Goal: Task Accomplishment & Management: Manage account settings

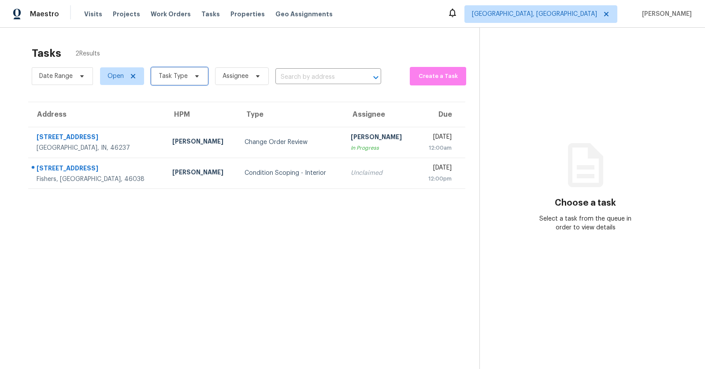
click at [199, 78] on span "Task Type" at bounding box center [179, 76] width 57 height 18
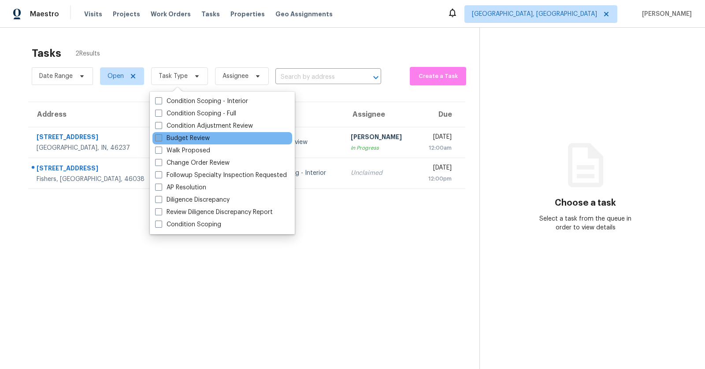
click at [198, 139] on label "Budget Review" at bounding box center [182, 138] width 55 height 9
click at [161, 139] on input "Budget Review" at bounding box center [158, 137] width 6 height 6
checkbox input "true"
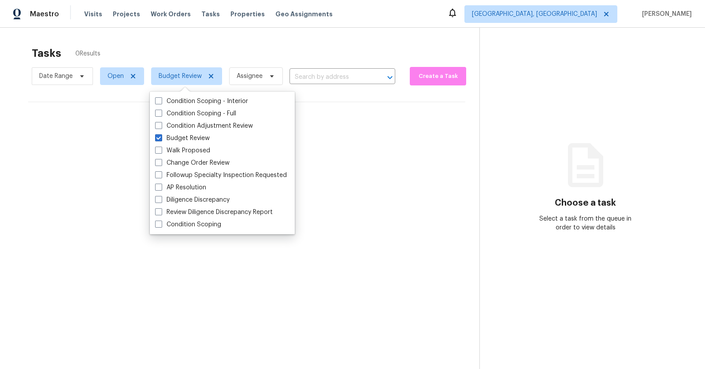
click at [332, 29] on div "Tasks 0 Results Date Range Open Budget Review Assignee ​ Create a Task No tasks…" at bounding box center [352, 212] width 705 height 369
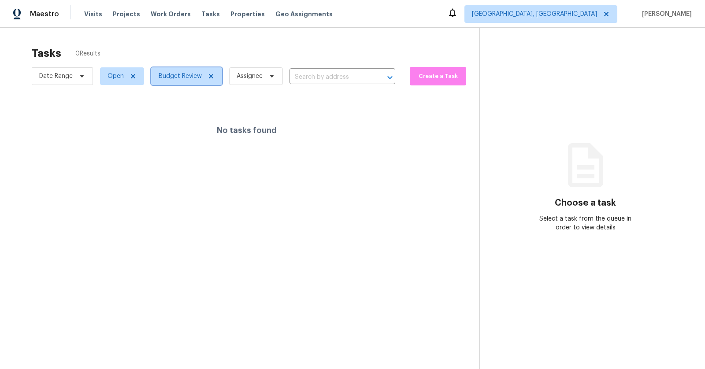
click at [208, 71] on span "Budget Review" at bounding box center [186, 76] width 71 height 18
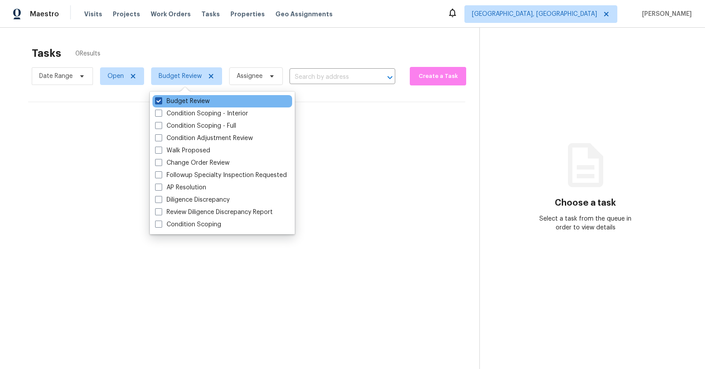
click at [187, 101] on label "Budget Review" at bounding box center [182, 101] width 55 height 9
click at [161, 101] on input "Budget Review" at bounding box center [158, 100] width 6 height 6
checkbox input "false"
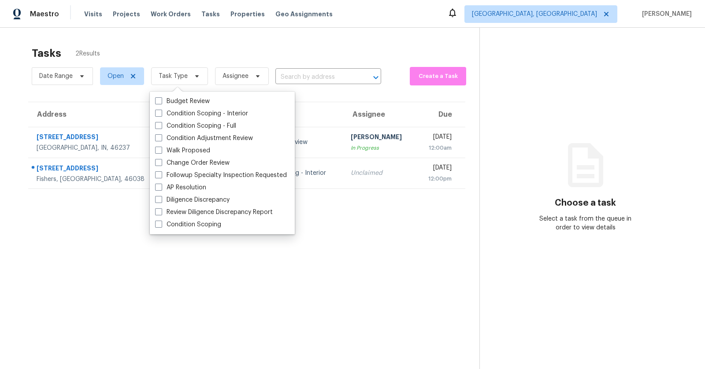
click at [283, 279] on section "Tasks 2 Results Date Range Open Task Type Assignee ​ Create a Task Address HPM …" at bounding box center [246, 219] width 465 height 355
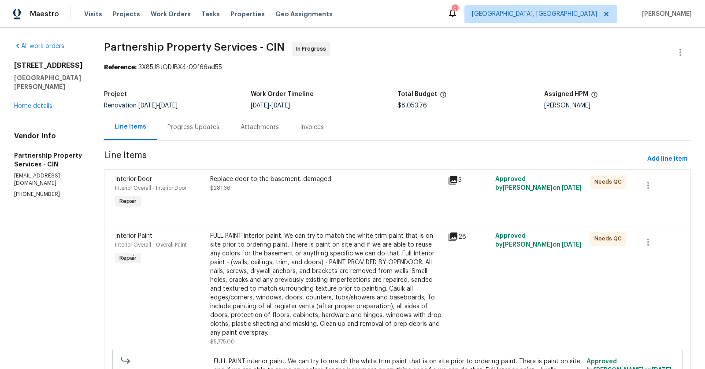
scroll to position [733, 0]
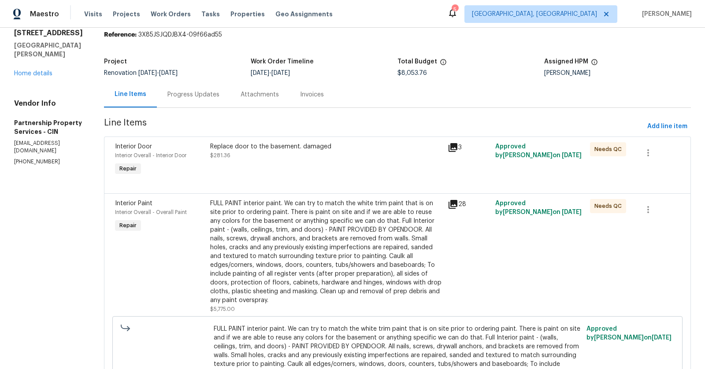
scroll to position [34, 0]
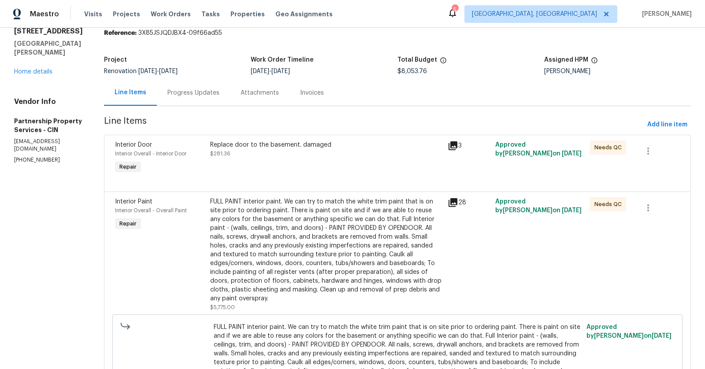
click at [219, 91] on div "Progress Updates" at bounding box center [193, 93] width 52 height 9
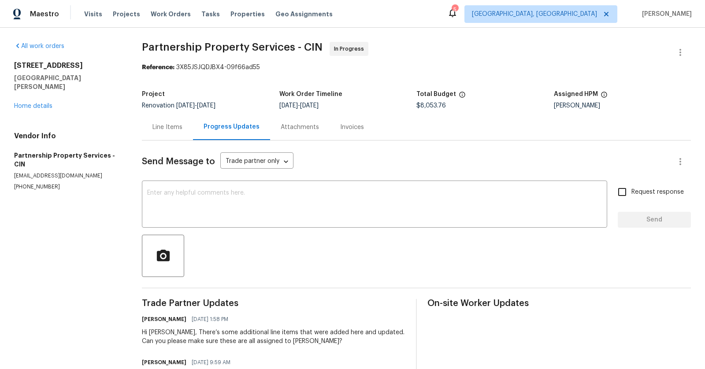
click at [67, 93] on div "7795 Rock Port Way West Chester, OH 45069 Home details" at bounding box center [67, 85] width 107 height 49
click at [40, 103] on link "Home details" at bounding box center [33, 106] width 38 height 6
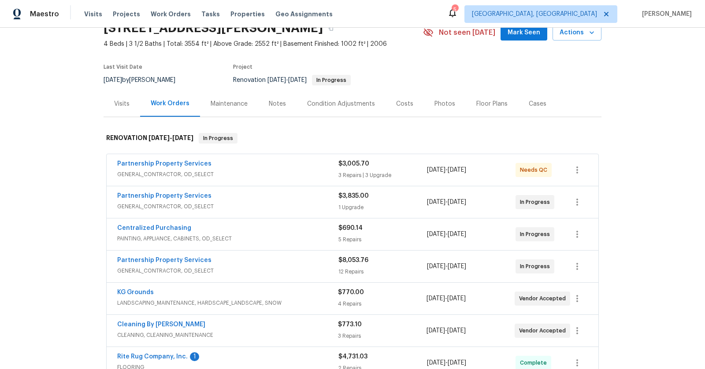
scroll to position [48, 0]
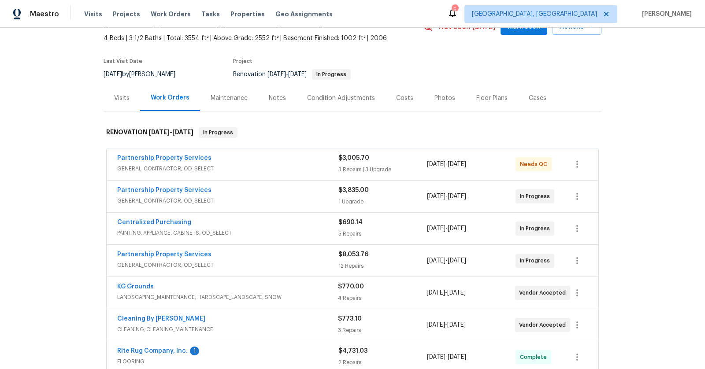
click at [310, 158] on div "Partnership Property Services" at bounding box center [227, 159] width 221 height 11
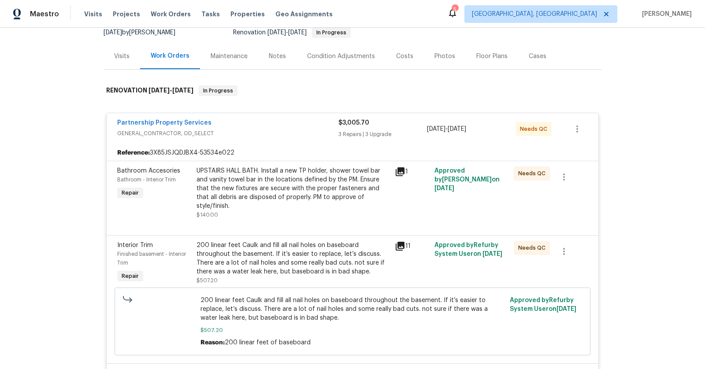
scroll to position [94, 0]
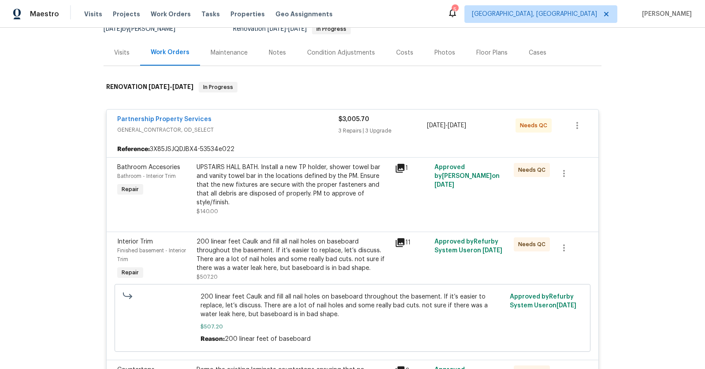
click at [300, 192] on div "UPSTAIRS HALL BATH. Install a new TP holder, shower towel bar and vanity towel …" at bounding box center [293, 185] width 193 height 44
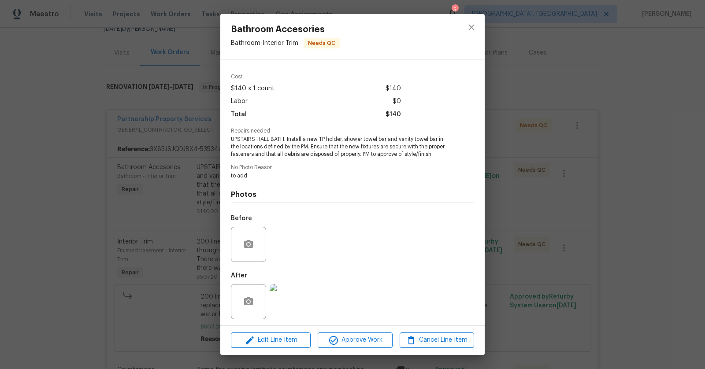
scroll to position [30, 0]
click at [284, 295] on img at bounding box center [287, 299] width 35 height 35
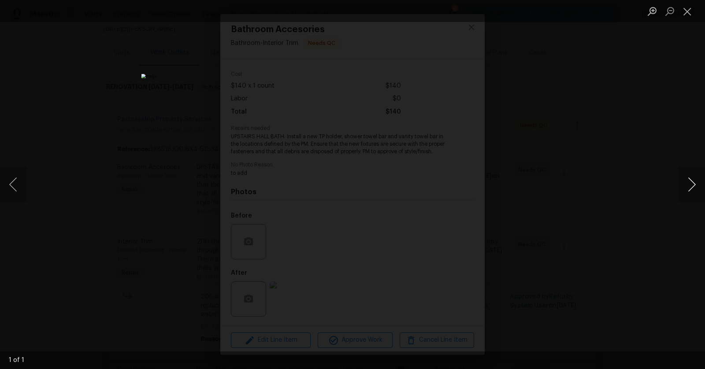
click at [682, 176] on button "Next image" at bounding box center [692, 184] width 26 height 35
click at [691, 183] on button "Next image" at bounding box center [692, 184] width 26 height 35
click at [684, 17] on button "Close lightbox" at bounding box center [688, 11] width 18 height 15
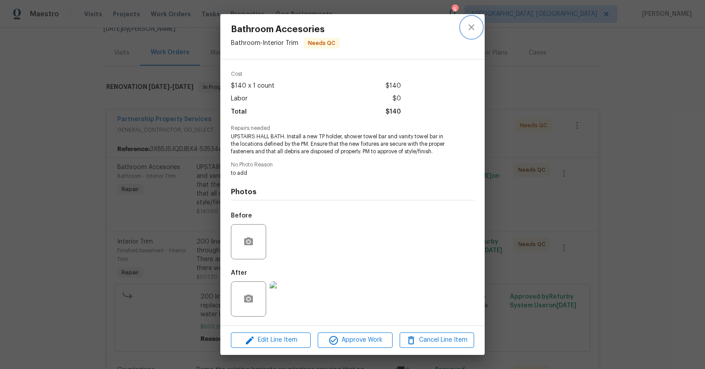
click at [471, 27] on icon "close" at bounding box center [471, 27] width 6 height 6
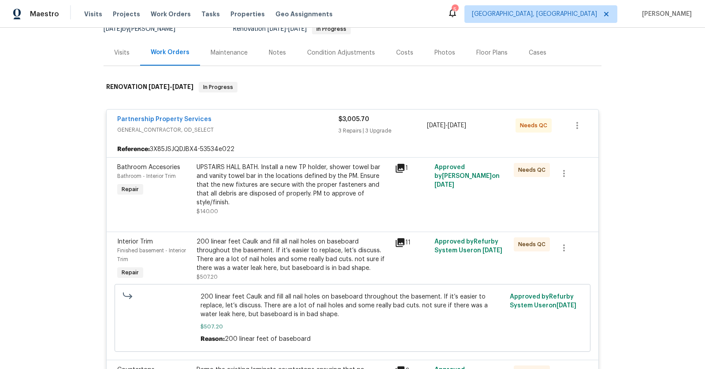
click at [267, 245] on div "200 linear feet Caulk and fill all nail holes on baseboard throughout the basem…" at bounding box center [293, 255] width 193 height 35
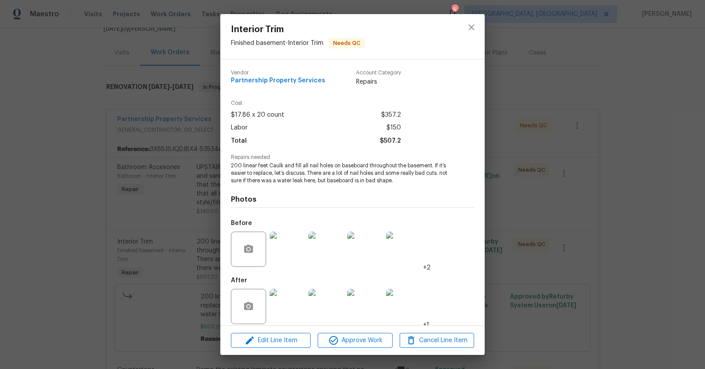
click at [286, 298] on img at bounding box center [287, 306] width 35 height 35
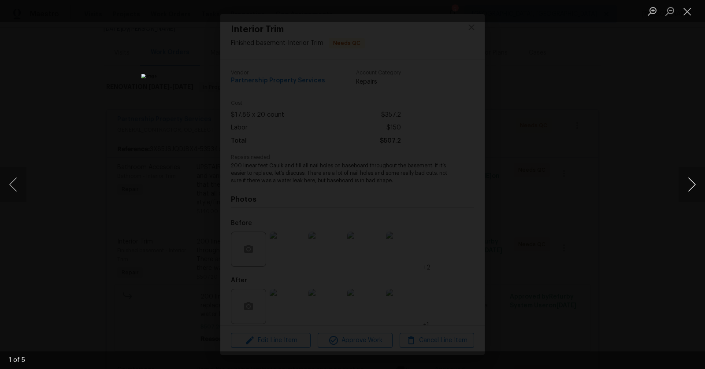
click at [696, 192] on button "Next image" at bounding box center [692, 184] width 26 height 35
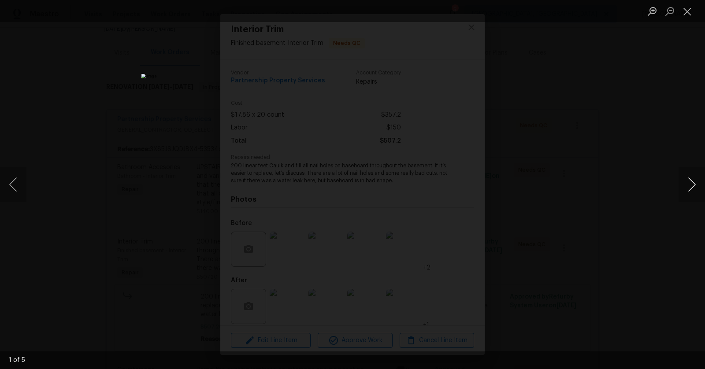
click at [696, 192] on button "Next image" at bounding box center [692, 184] width 26 height 35
click at [691, 17] on button "Close lightbox" at bounding box center [688, 11] width 18 height 15
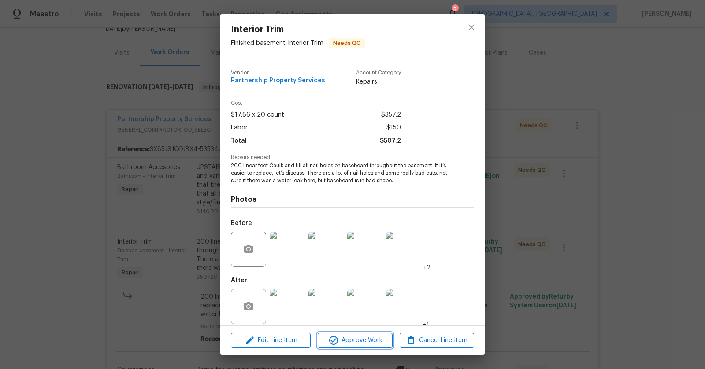
click at [345, 344] on span "Approve Work" at bounding box center [354, 340] width 69 height 11
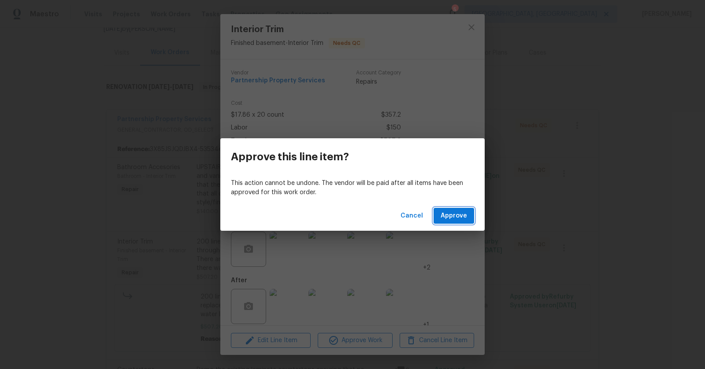
click at [462, 220] on span "Approve" at bounding box center [454, 216] width 26 height 11
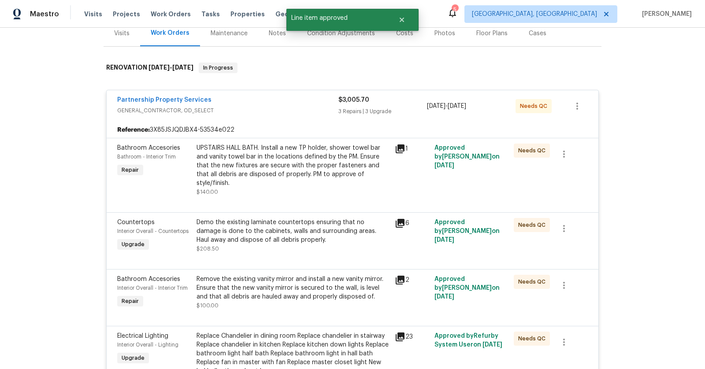
scroll to position [120, 0]
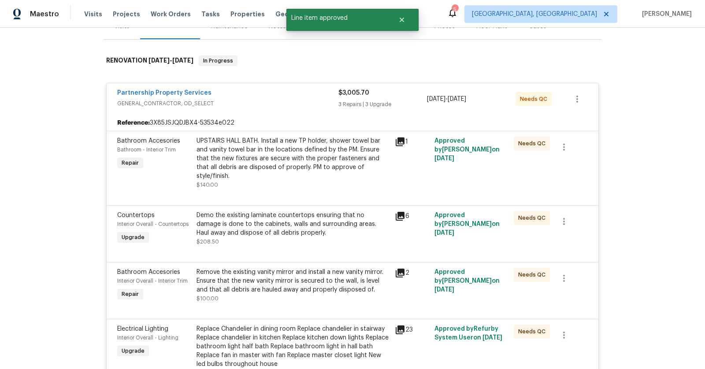
click at [327, 156] on div "UPSTAIRS HALL BATH. Install a new TP holder, shower towel bar and vanity towel …" at bounding box center [293, 159] width 193 height 44
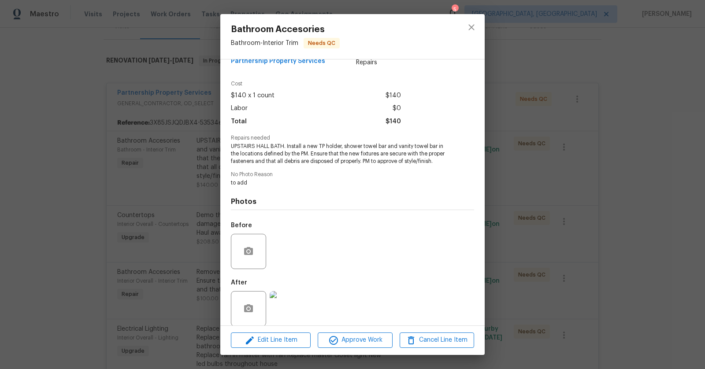
scroll to position [30, 0]
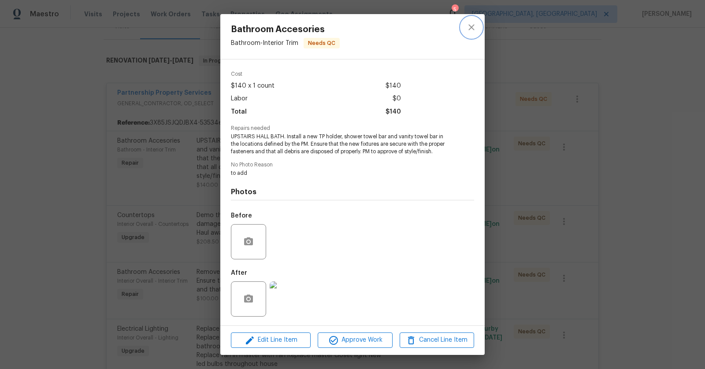
click at [472, 22] on icon "close" at bounding box center [471, 27] width 11 height 11
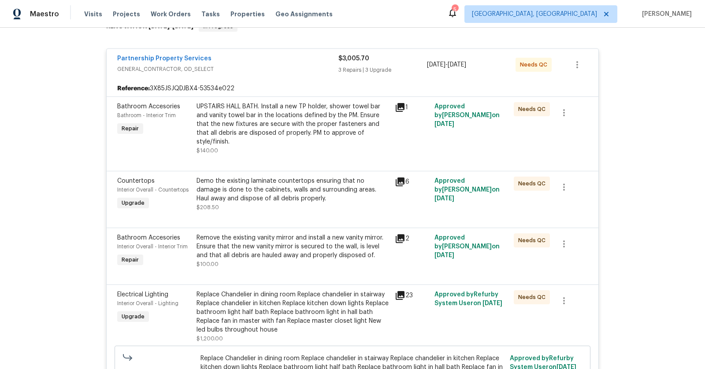
scroll to position [156, 0]
click at [316, 232] on div "Remove the existing vanity mirror and install a new vanity mirror. Ensure that …" at bounding box center [293, 245] width 193 height 26
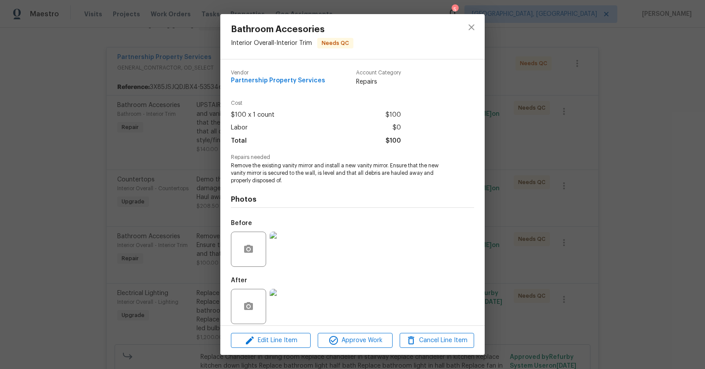
click at [285, 301] on img at bounding box center [287, 306] width 35 height 35
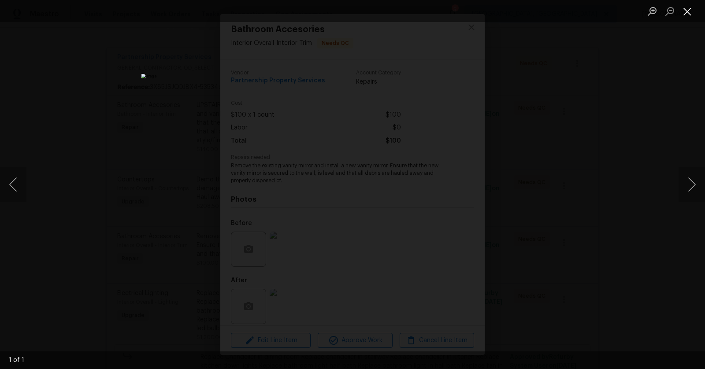
click at [683, 15] on button "Close lightbox" at bounding box center [688, 11] width 18 height 15
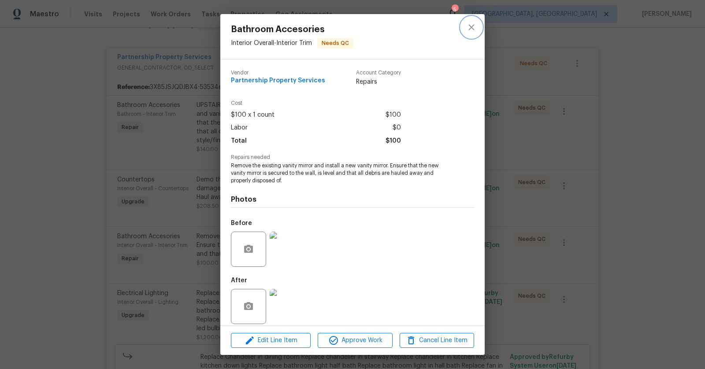
click at [467, 24] on icon "close" at bounding box center [471, 27] width 11 height 11
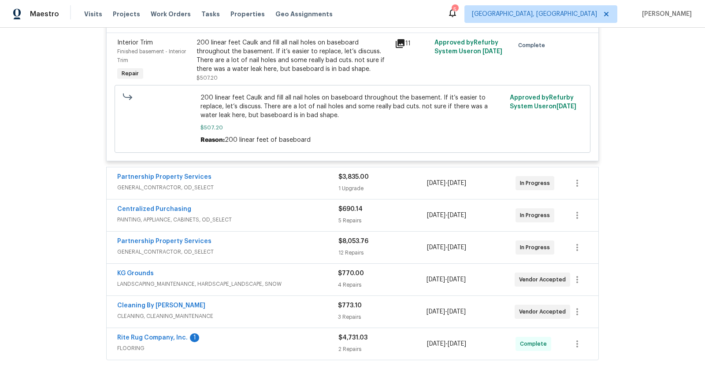
scroll to position [655, 0]
click at [91, 146] on div "Back to all projects 7795 Rock Port Way, West Chester, OH 45069 4 Beds | 3 1/2 …" at bounding box center [352, 199] width 705 height 342
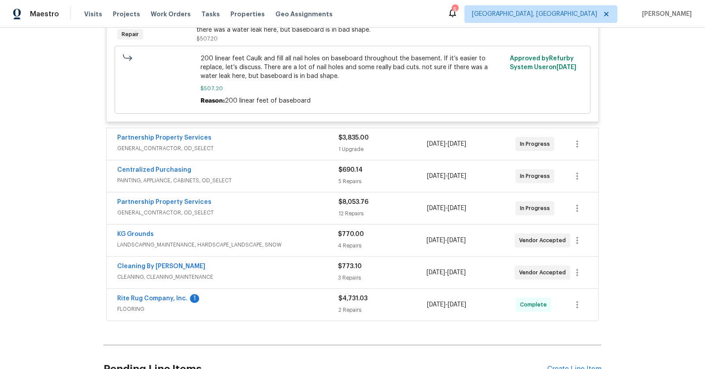
scroll to position [695, 0]
click at [298, 293] on div "Rite Rug Company, Inc. 1" at bounding box center [227, 298] width 221 height 11
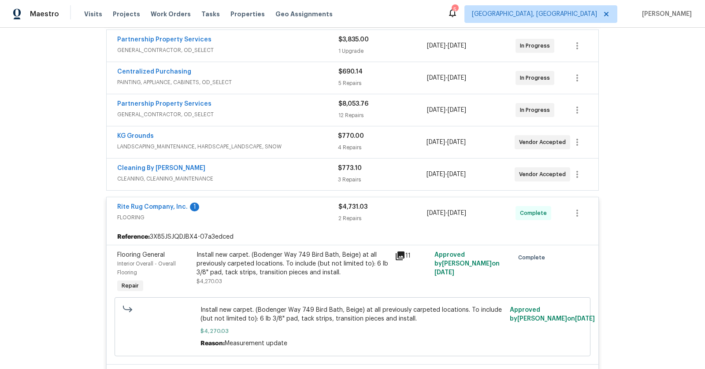
scroll to position [794, 0]
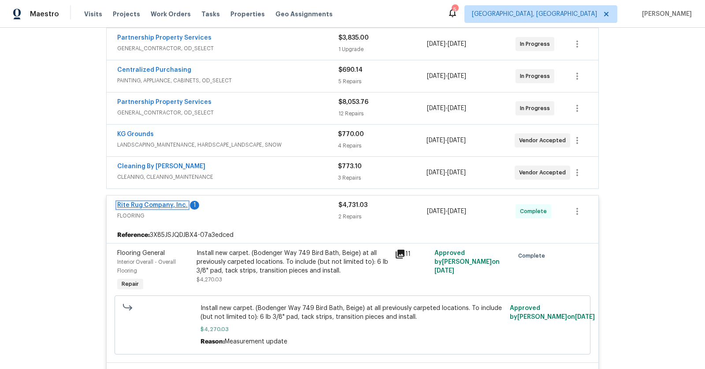
click at [171, 202] on link "Rite Rug Company, Inc." at bounding box center [152, 205] width 71 height 6
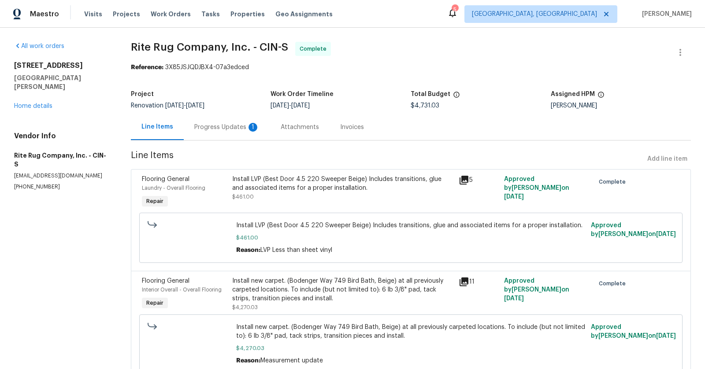
click at [205, 126] on div "Progress Updates 1" at bounding box center [226, 127] width 65 height 9
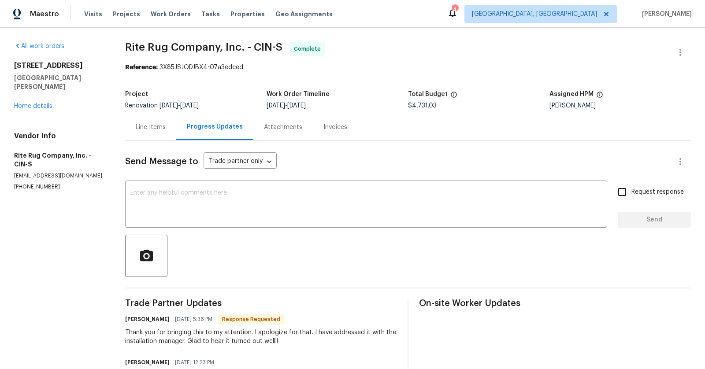
click at [152, 128] on div "Line Items" at bounding box center [151, 127] width 30 height 9
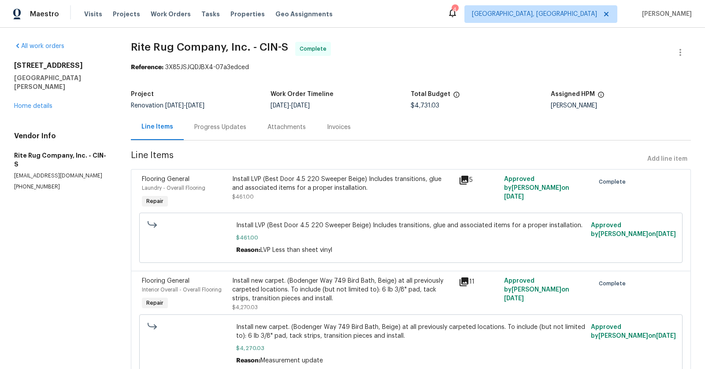
scroll to position [37, 0]
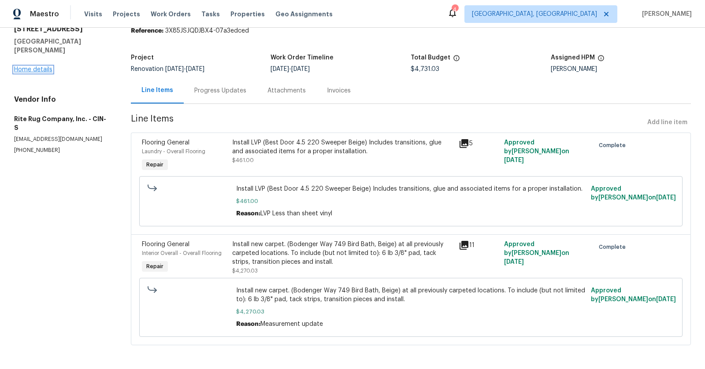
click at [37, 67] on link "Home details" at bounding box center [33, 70] width 38 height 6
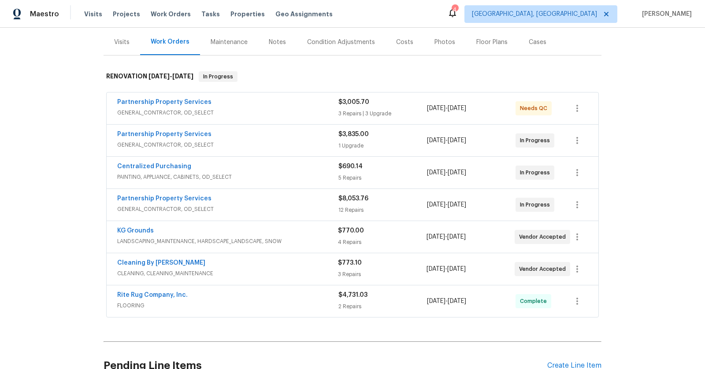
scroll to position [104, 0]
click at [156, 100] on link "Partnership Property Services" at bounding box center [164, 103] width 94 height 6
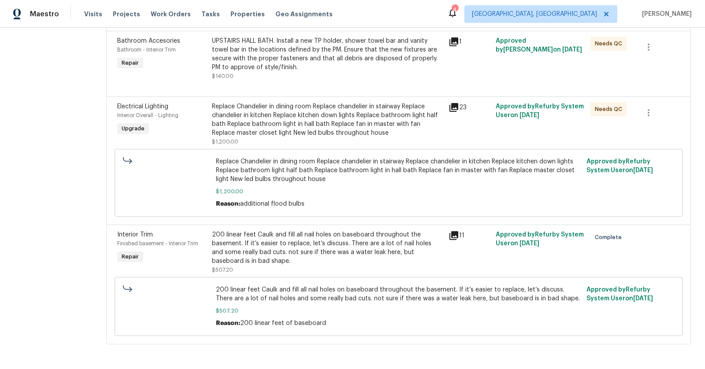
scroll to position [371, 0]
click at [348, 230] on div "200 linear feet Caulk and fill all nail holes on baseboard throughout the basem…" at bounding box center [327, 247] width 231 height 35
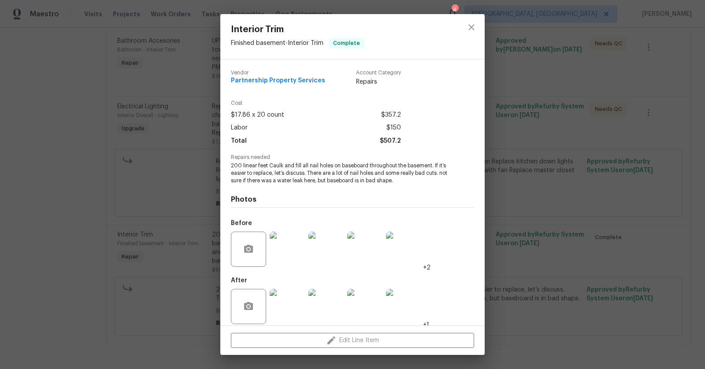
click at [329, 301] on img at bounding box center [326, 306] width 35 height 35
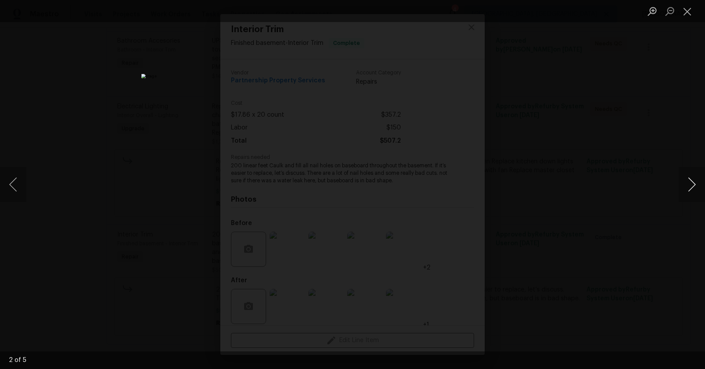
click at [694, 190] on button "Next image" at bounding box center [692, 184] width 26 height 35
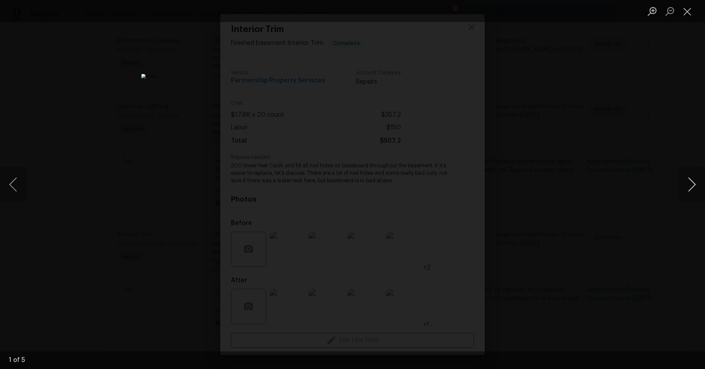
click at [694, 190] on button "Next image" at bounding box center [692, 184] width 26 height 35
click at [688, 16] on button "Close lightbox" at bounding box center [688, 11] width 18 height 15
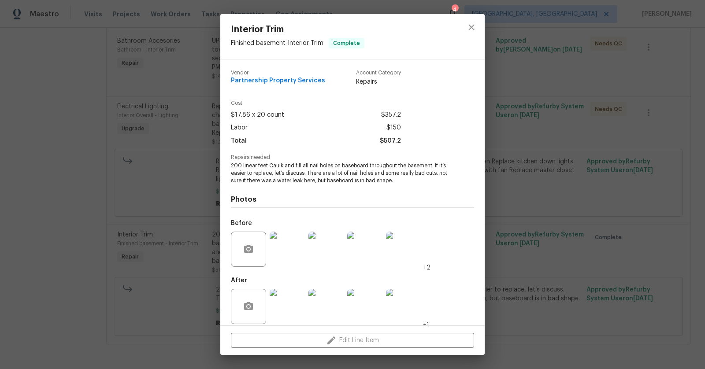
click at [405, 305] on img at bounding box center [403, 306] width 35 height 35
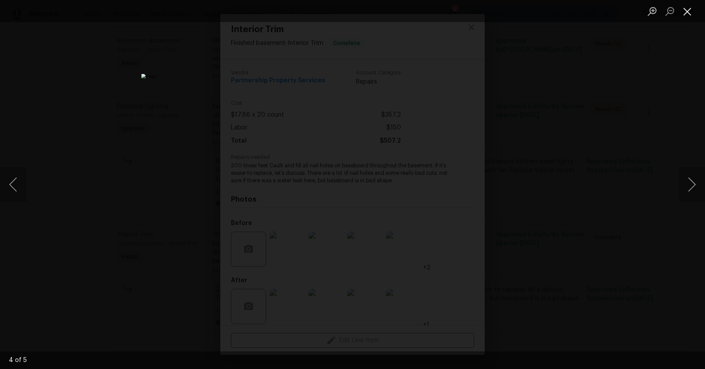
click at [689, 11] on button "Close lightbox" at bounding box center [688, 11] width 18 height 15
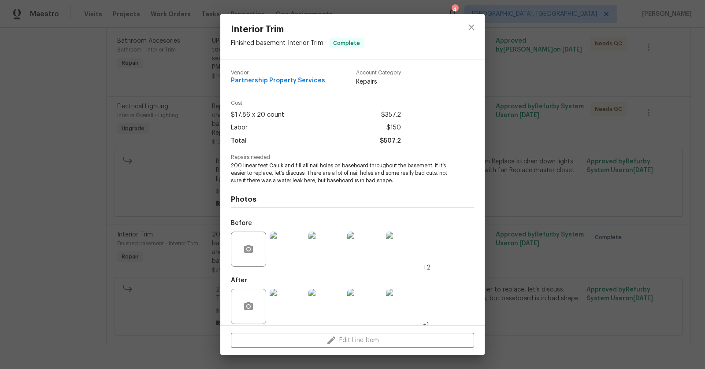
click at [404, 253] on img at bounding box center [403, 249] width 35 height 35
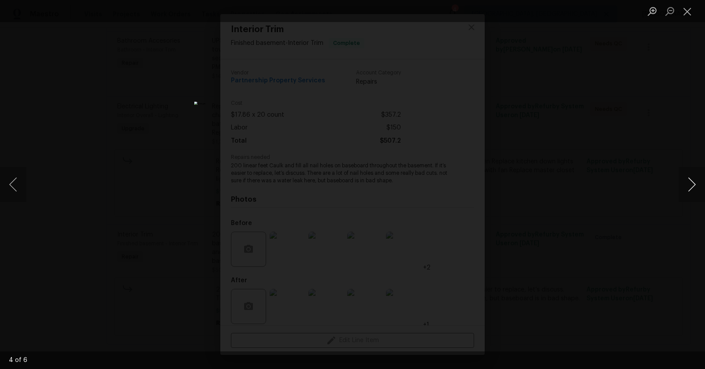
click at [684, 186] on button "Next image" at bounding box center [692, 184] width 26 height 35
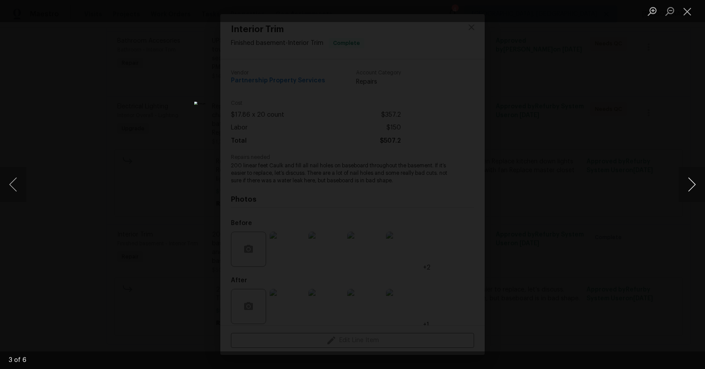
click at [684, 186] on button "Next image" at bounding box center [692, 184] width 26 height 35
click at [689, 12] on button "Close lightbox" at bounding box center [688, 11] width 18 height 15
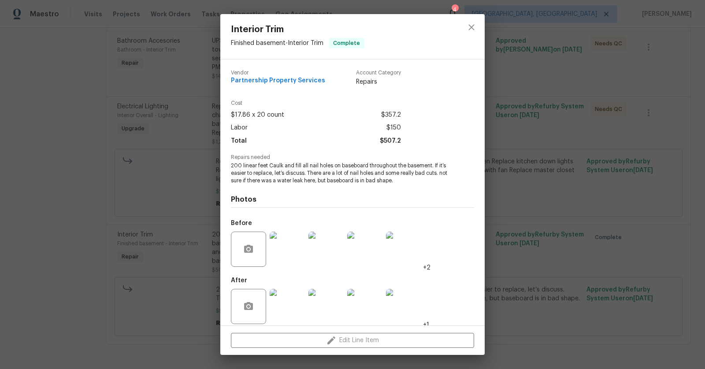
click at [383, 308] on div at bounding box center [365, 307] width 39 height 46
click at [370, 306] on img at bounding box center [364, 306] width 35 height 35
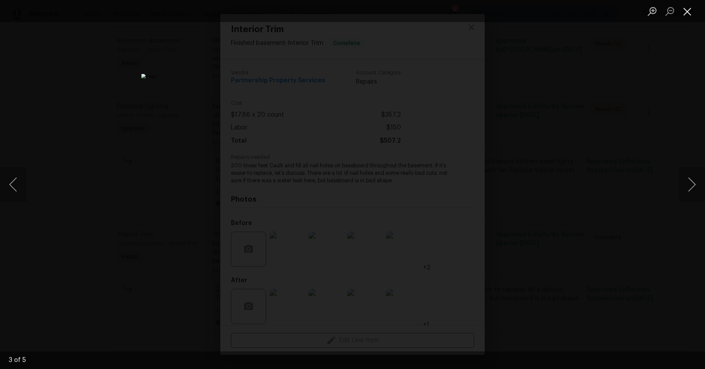
click at [690, 7] on button "Close lightbox" at bounding box center [688, 11] width 18 height 15
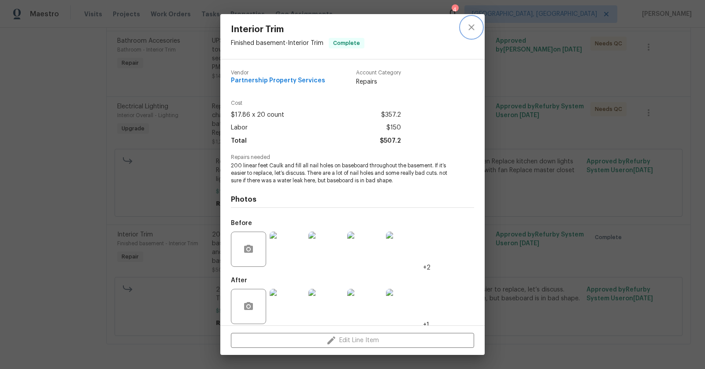
click at [476, 30] on icon "close" at bounding box center [471, 27] width 11 height 11
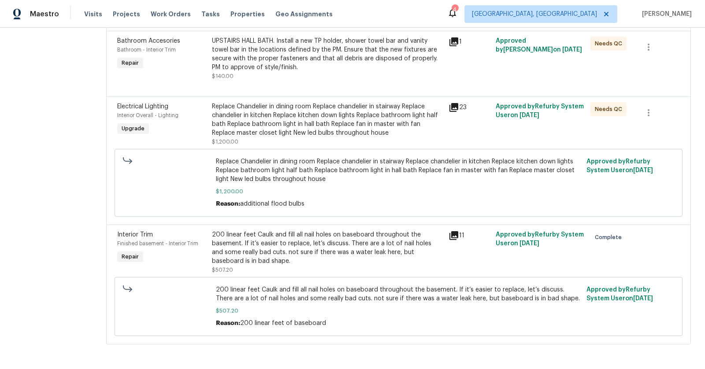
scroll to position [0, 0]
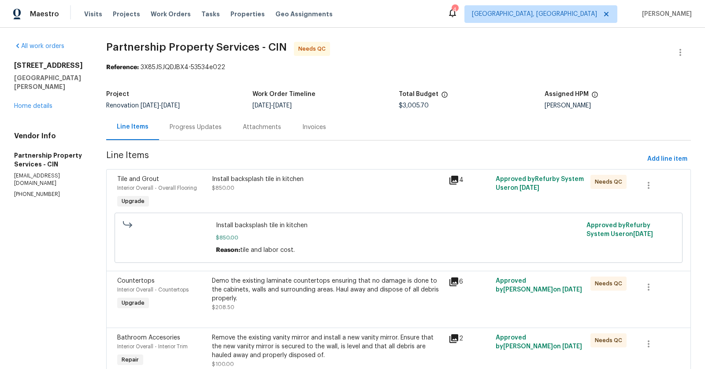
click at [43, 102] on div "All work orders 7795 Rock Port Way West Chester, OH 45069 Home details Vendor I…" at bounding box center [49, 120] width 71 height 156
click at [43, 103] on link "Home details" at bounding box center [33, 106] width 38 height 6
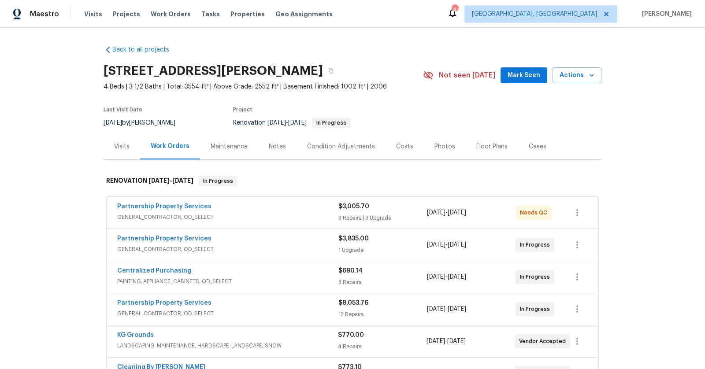
click at [276, 145] on div "Notes" at bounding box center [277, 146] width 17 height 9
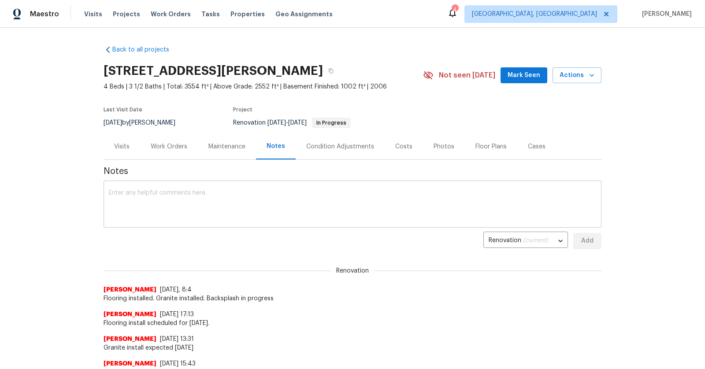
click at [230, 204] on textarea at bounding box center [352, 205] width 487 height 31
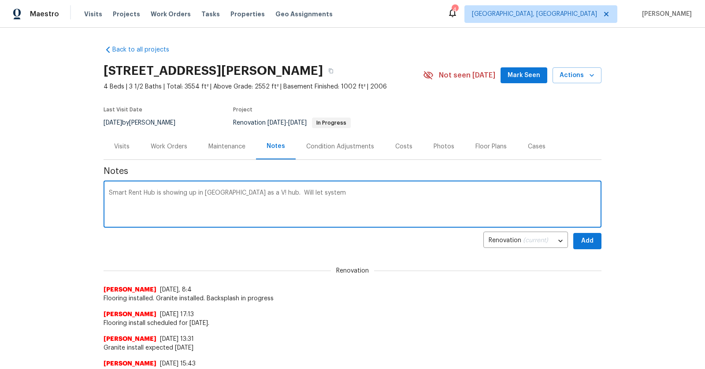
click at [282, 193] on textarea "Smart Rent Hub is showing up in Charlotte as a V! hub. Will let system" at bounding box center [352, 205] width 487 height 31
click at [342, 197] on textarea "Smart Rent Hub is showing up in Charlotte as a V! hub. Will need to let system" at bounding box center [352, 205] width 487 height 31
type textarea "Smart Rent Hub is showing up in Charlotte as a V! hub. Will need to let system …"
click at [589, 245] on span "Add" at bounding box center [587, 241] width 14 height 11
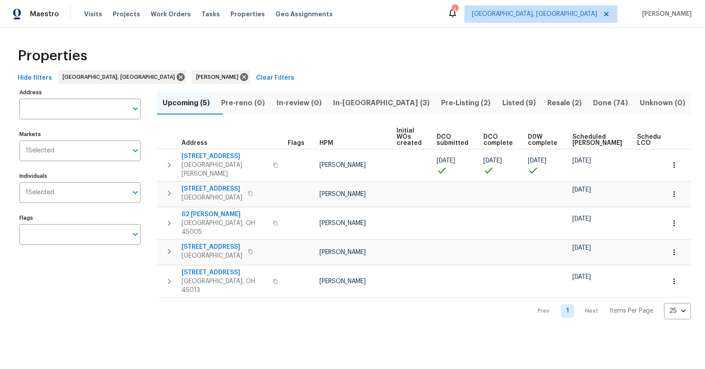
click at [392, 101] on span "In-[GEOGRAPHIC_DATA] (3)" at bounding box center [381, 103] width 97 height 12
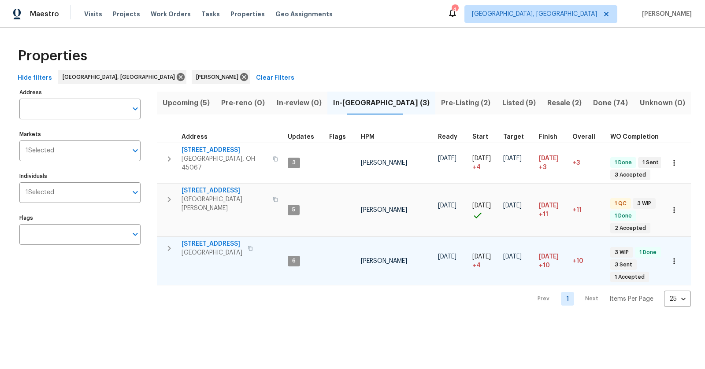
click at [213, 249] on span "[GEOGRAPHIC_DATA]" at bounding box center [212, 253] width 61 height 9
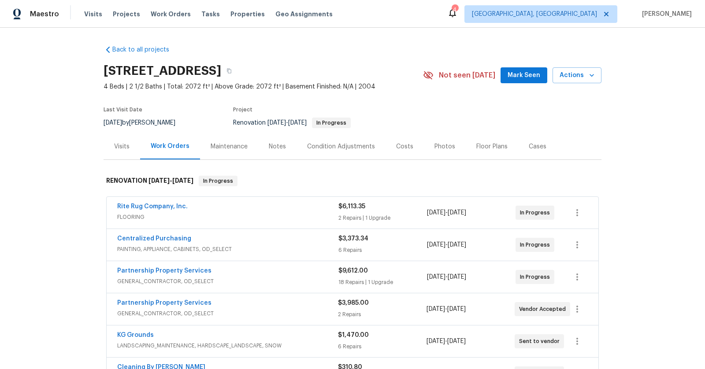
click at [442, 145] on div "Photos" at bounding box center [445, 146] width 21 height 9
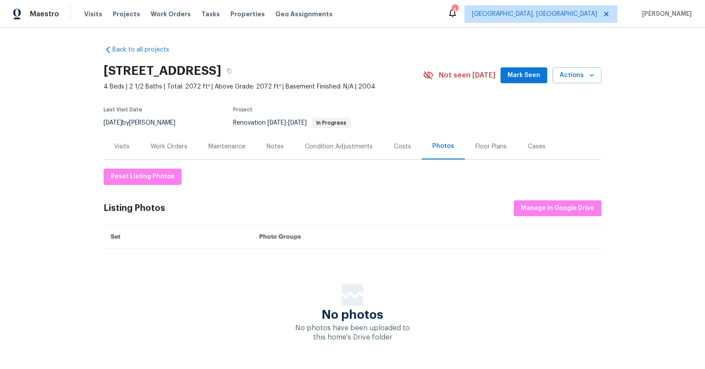
click at [278, 146] on div "Notes" at bounding box center [275, 146] width 17 height 9
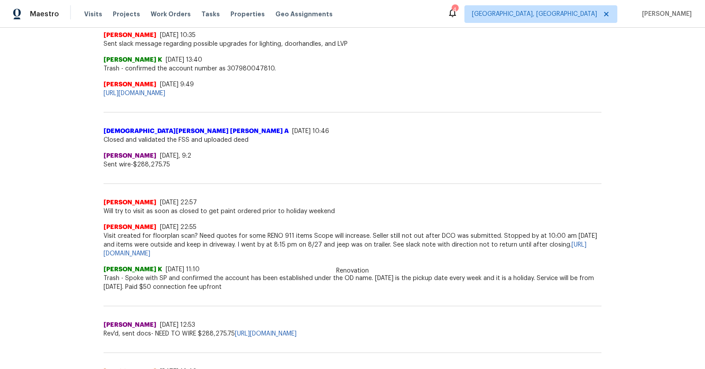
scroll to position [376, 0]
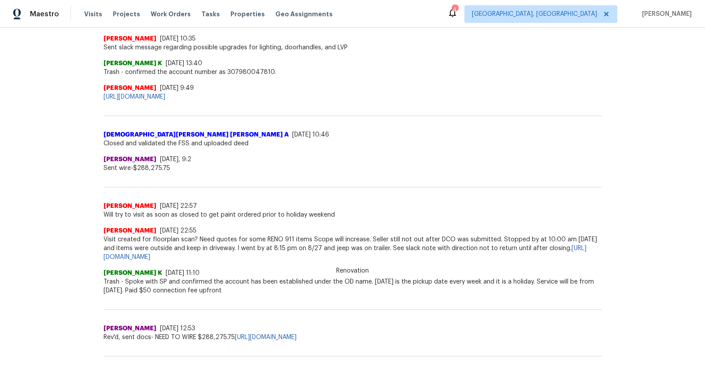
click at [306, 91] on div "[PERSON_NAME] [DATE] 9:49" at bounding box center [353, 88] width 498 height 9
click at [165, 96] on link "[URL][DOMAIN_NAME]" at bounding box center [135, 97] width 62 height 6
